Goal: Complete application form

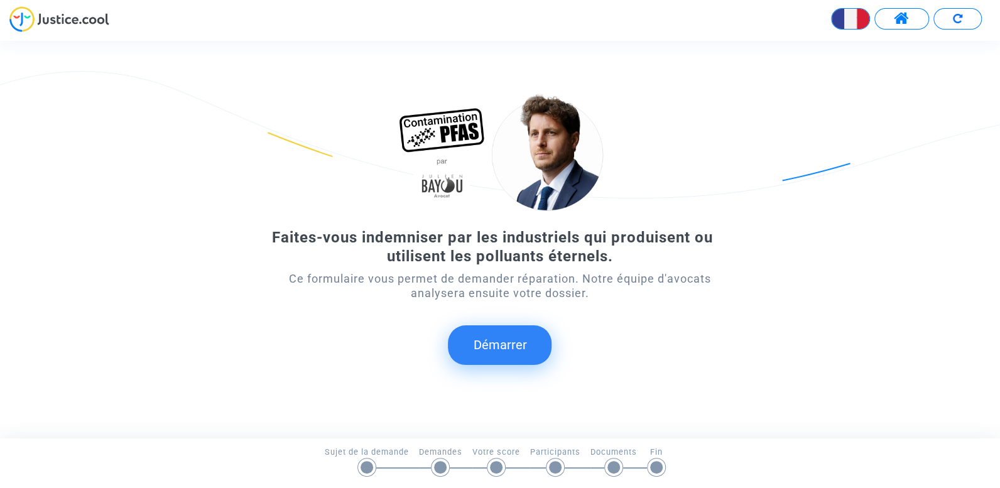
click at [479, 359] on button "Démarrer" at bounding box center [500, 344] width 104 height 39
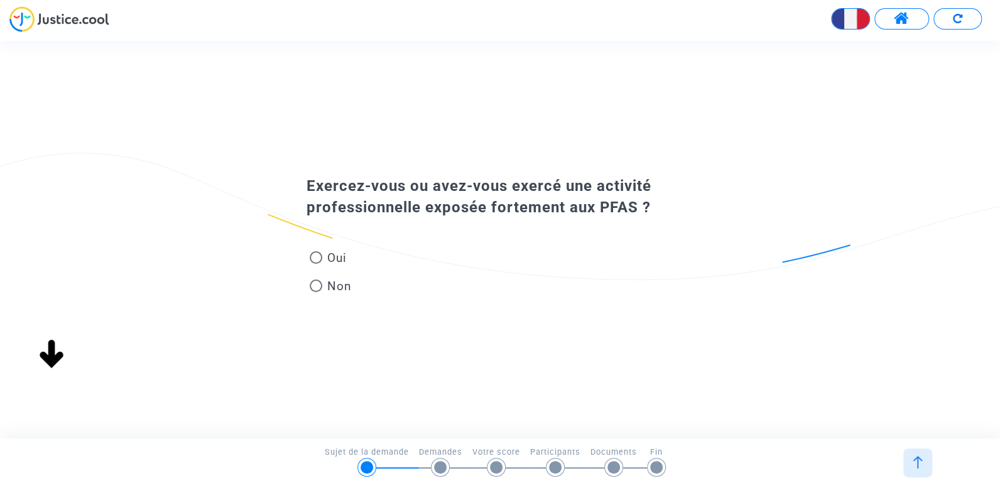
click at [315, 262] on span at bounding box center [316, 257] width 13 height 13
click at [315, 264] on input "Oui" at bounding box center [315, 264] width 1 height 1
radio input "true"
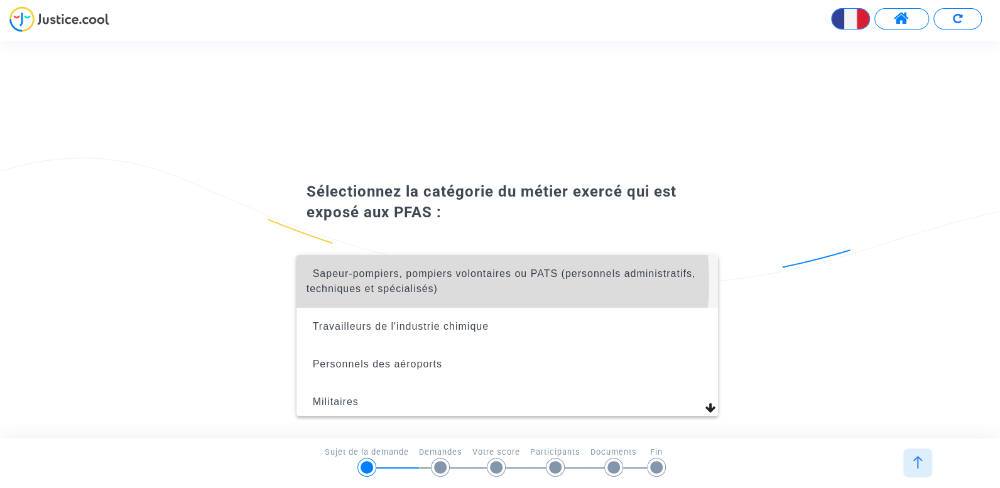
click at [445, 281] on span "Sapeur-pompiers, pompiers volontaires ou PATS (personnels administratifs, techn…" at bounding box center [507, 281] width 401 height 53
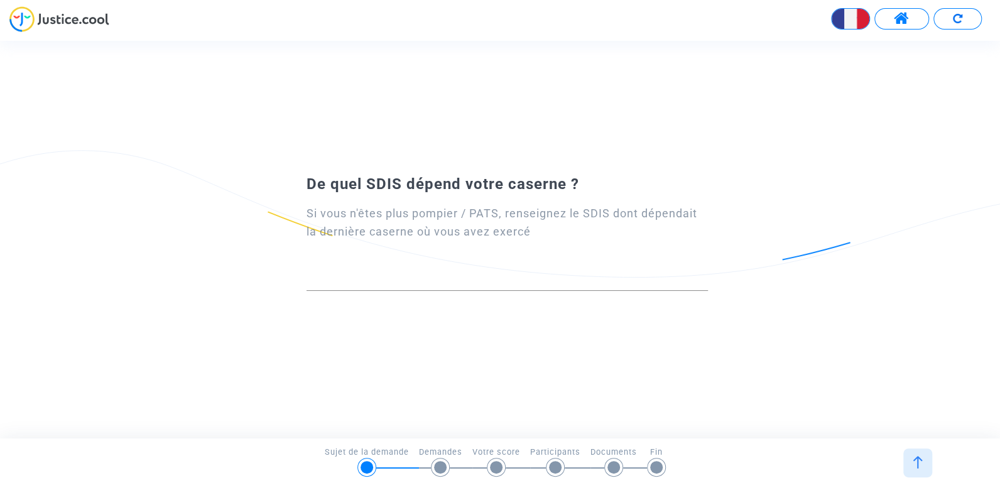
click at [844, 16] on img at bounding box center [851, 19] width 38 height 38
